Goal: Book appointment/travel/reservation

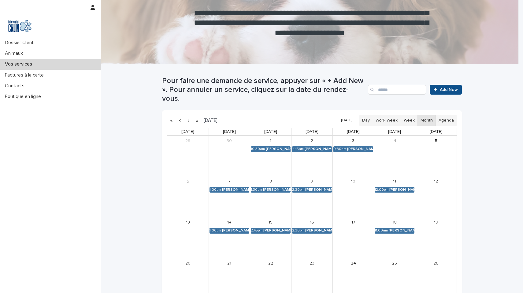
scroll to position [59, 0]
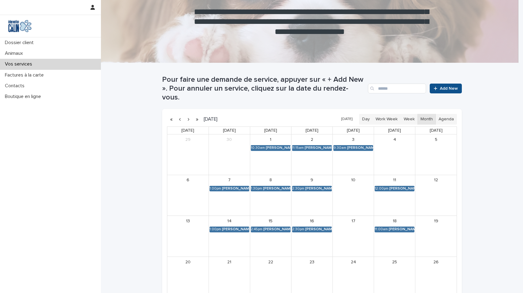
click at [195, 114] on button "button" at bounding box center [197, 119] width 9 height 10
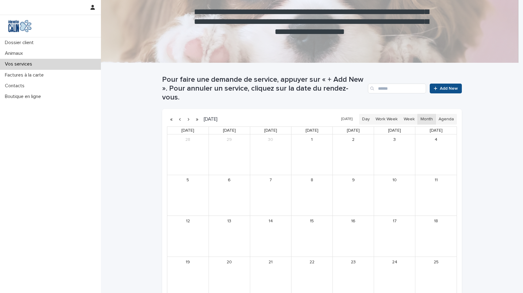
click at [195, 114] on button "button" at bounding box center [197, 119] width 9 height 10
click at [187, 114] on button "button" at bounding box center [188, 119] width 9 height 10
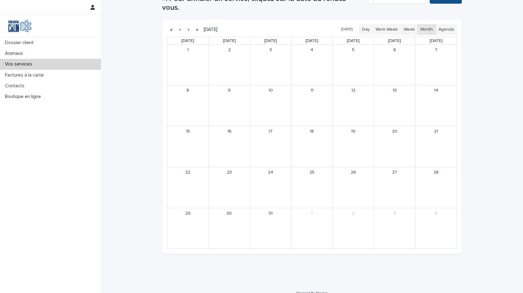
scroll to position [67, 0]
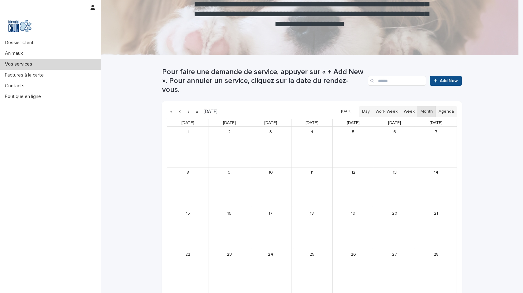
click at [186, 106] on button "button" at bounding box center [188, 111] width 9 height 10
click at [178, 106] on button "button" at bounding box center [180, 111] width 9 height 10
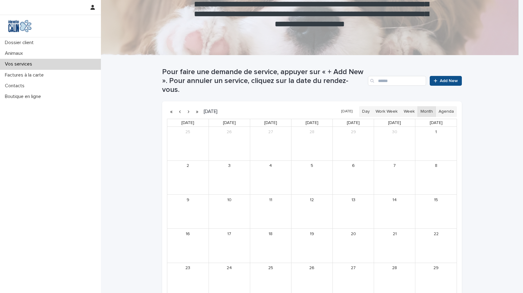
click at [187, 106] on button "button" at bounding box center [188, 111] width 9 height 10
click at [34, 63] on p "Vos services" at bounding box center [19, 64] width 35 height 6
click at [185, 106] on button "button" at bounding box center [188, 111] width 9 height 10
